Goal: Task Accomplishment & Management: Complete application form

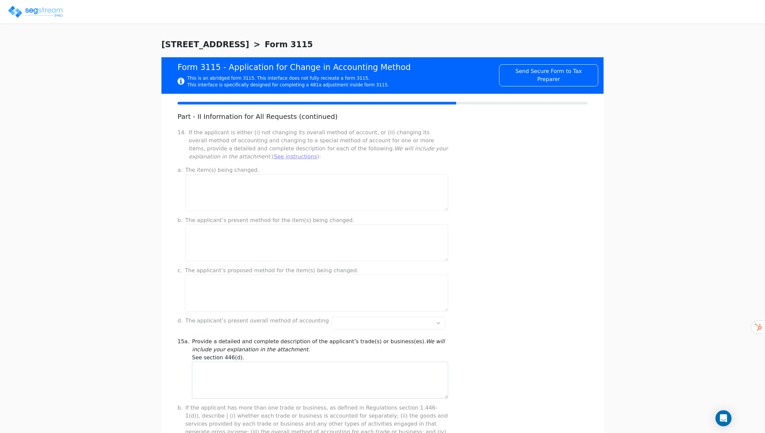
scroll to position [361, 0]
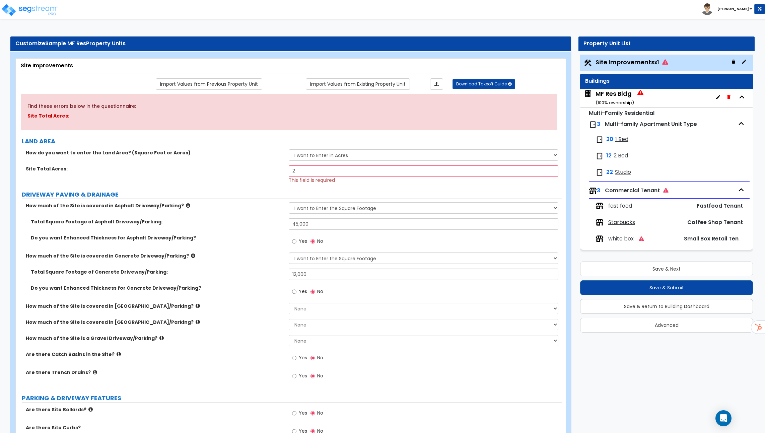
select select "2"
